Goal: Information Seeking & Learning: Learn about a topic

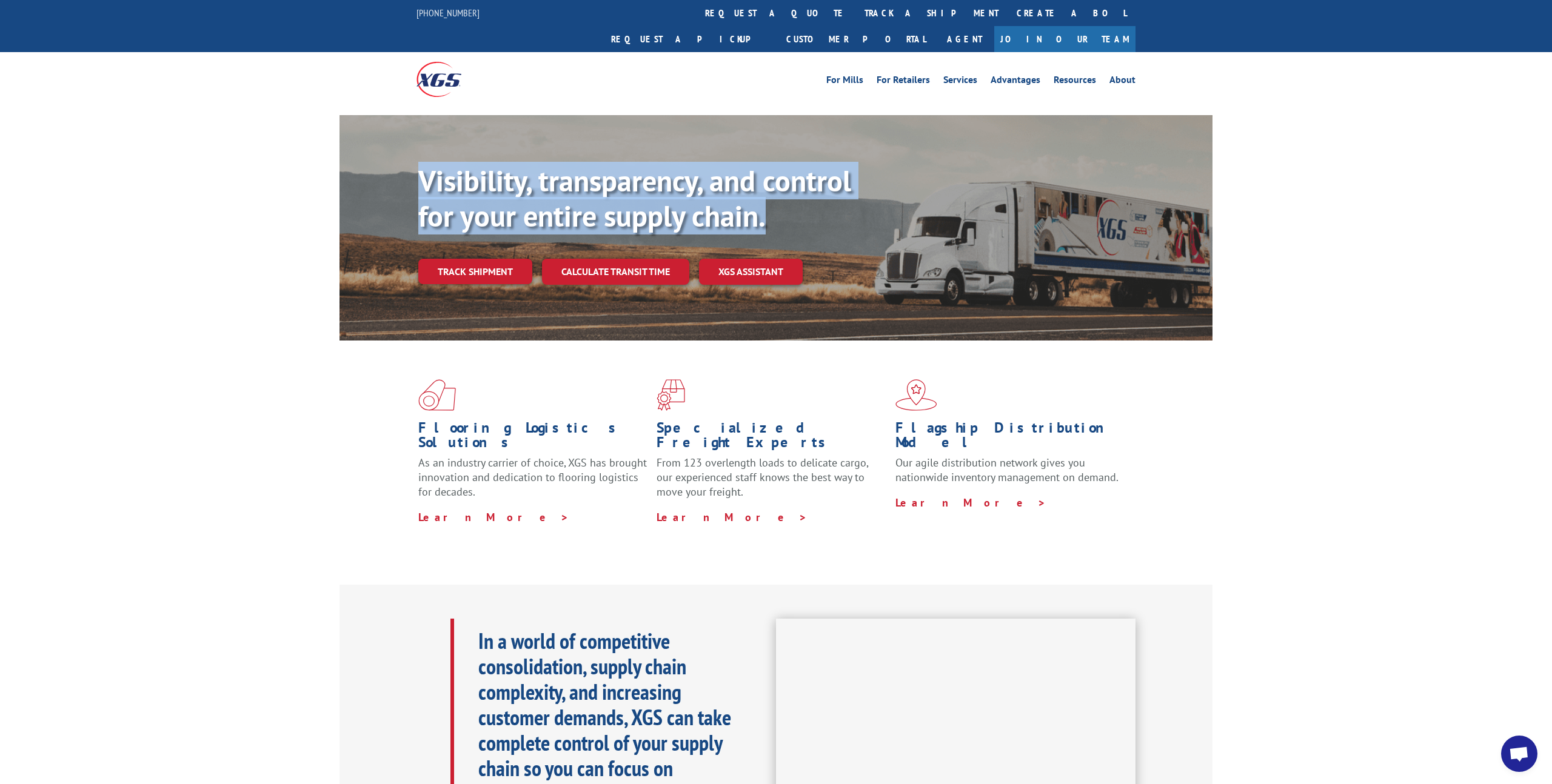
drag, startPoint x: 401, startPoint y: 143, endPoint x: 804, endPoint y: 222, distance: 410.7
click at [804, 222] on div "Visibility, transparency, and control for your entire supply chain. Track shipm…" at bounding box center [775, 240] width 873 height 249
click at [814, 210] on div "Visibility, transparency, and control for your entire supply chain. Track shipm…" at bounding box center [815, 248] width 794 height 169
drag, startPoint x: 714, startPoint y: 172, endPoint x: 521, endPoint y: 127, distance: 198.2
click at [523, 128] on div "Visibility, transparency, and control for your entire supply chain. Track shipm…" at bounding box center [775, 240] width 873 height 249
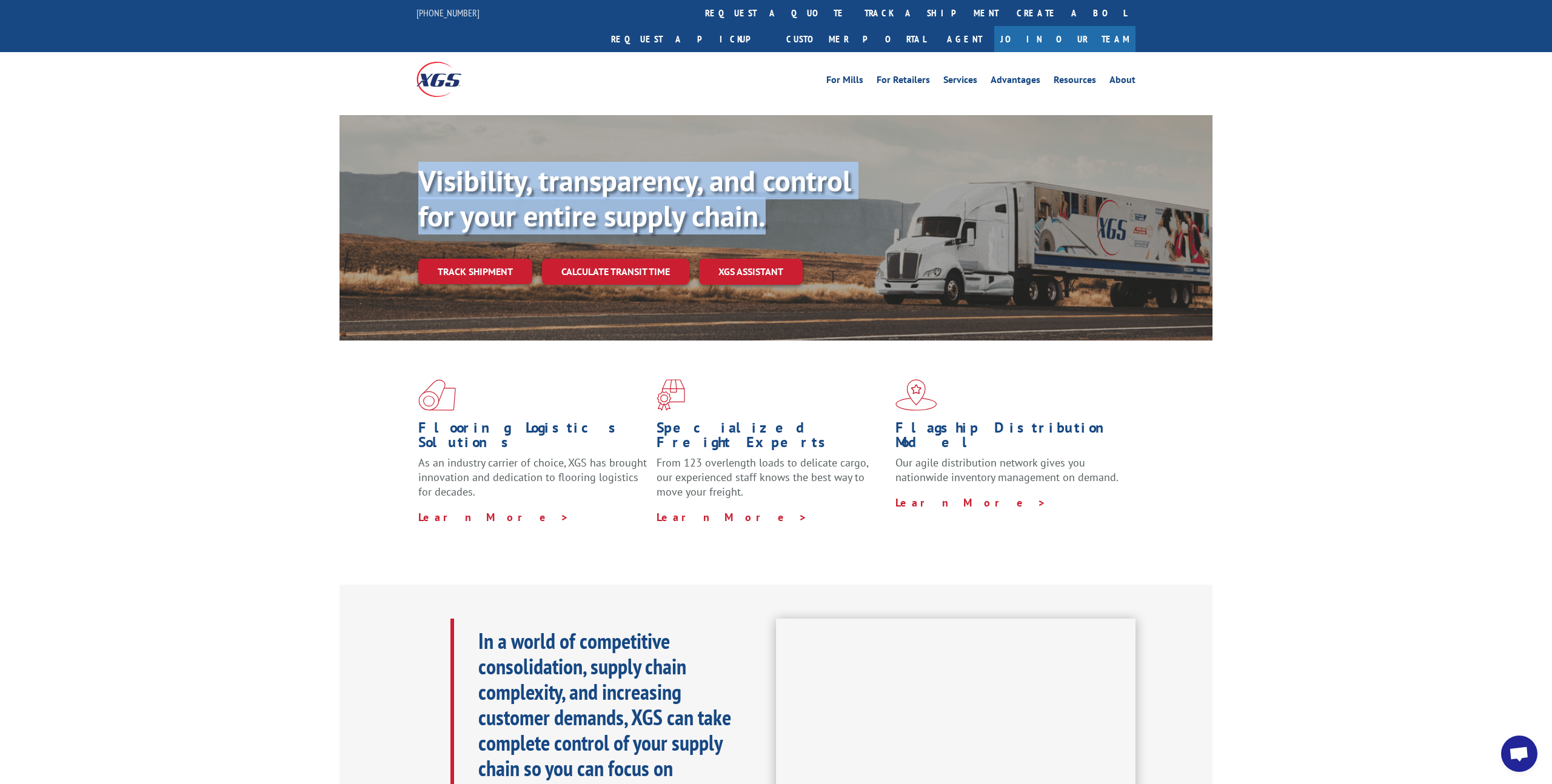
click at [521, 127] on div "Visibility, transparency, and control for your entire supply chain. Track shipm…" at bounding box center [775, 240] width 873 height 249
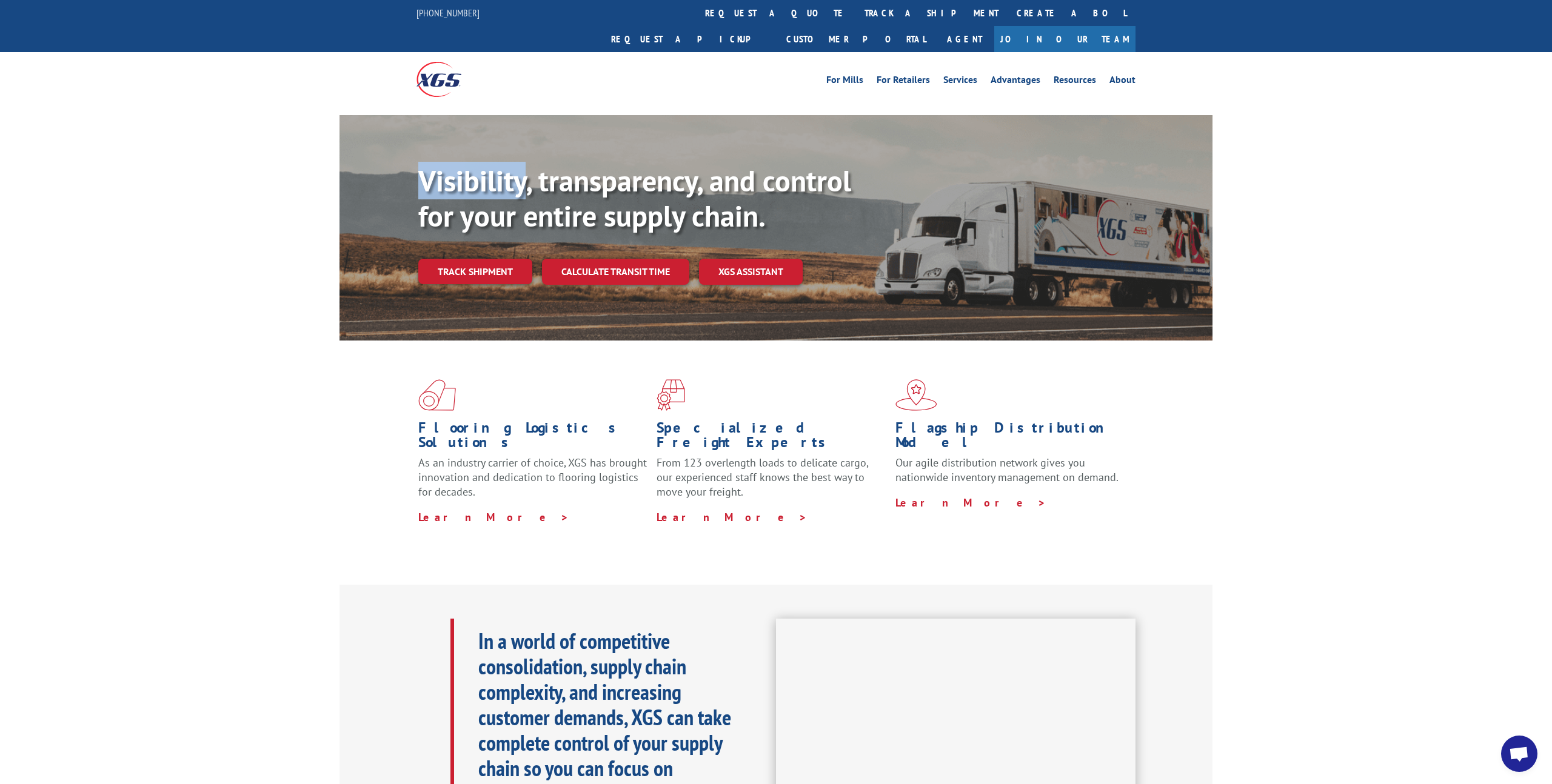
click at [521, 127] on div "Visibility, transparency, and control for your entire supply chain. Track shipm…" at bounding box center [775, 240] width 873 height 249
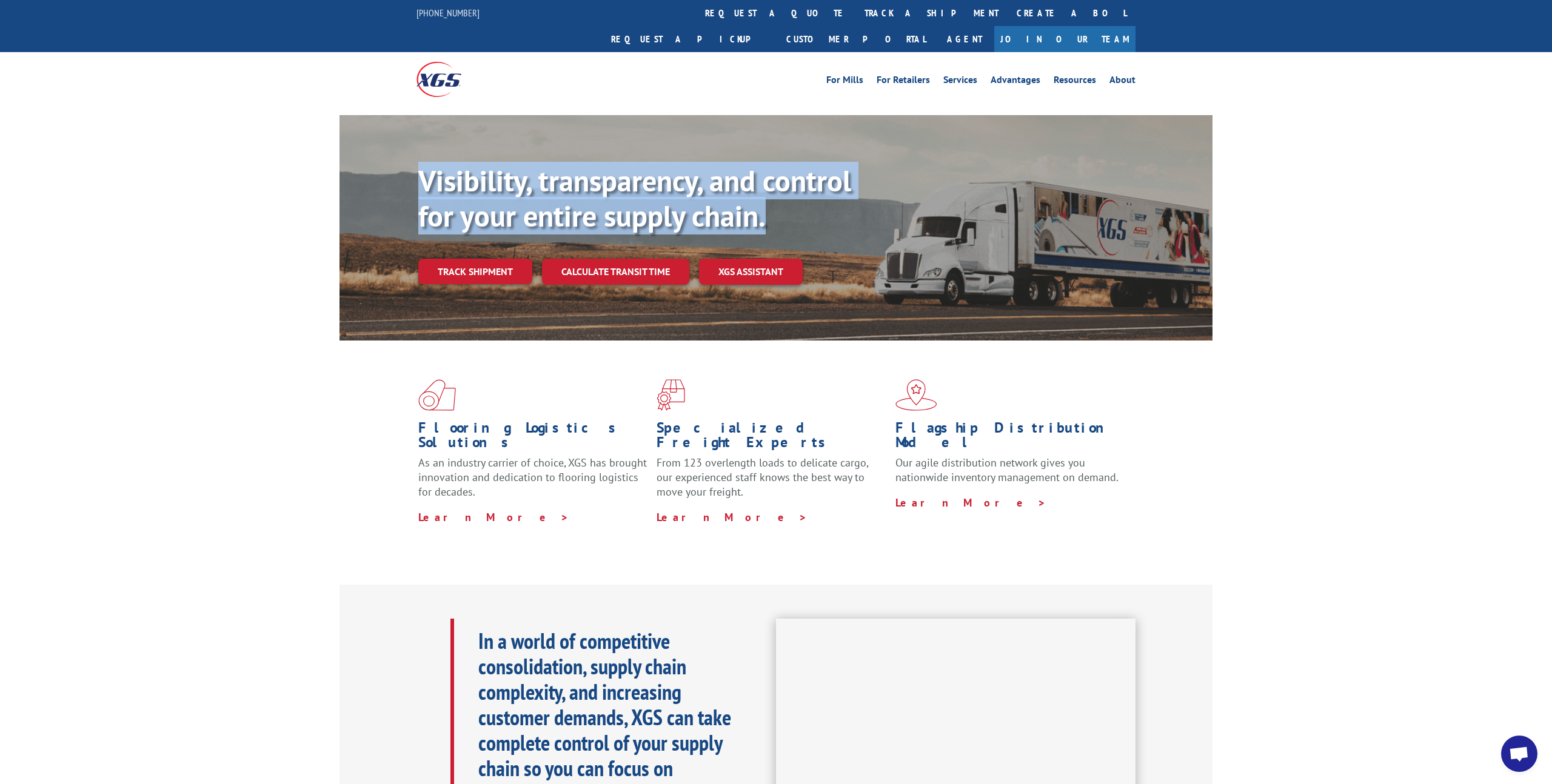
drag, startPoint x: 521, startPoint y: 127, endPoint x: 432, endPoint y: 127, distance: 89.0
click at [521, 127] on div "Visibility, transparency, and control for your entire supply chain. Track shipm…" at bounding box center [775, 240] width 873 height 249
drag, startPoint x: 432, startPoint y: 127, endPoint x: 382, endPoint y: 121, distance: 50.4
click at [432, 127] on div "Visibility, transparency, and control for your entire supply chain. Track shipm…" at bounding box center [775, 240] width 873 height 249
drag, startPoint x: 763, startPoint y: 190, endPoint x: 889, endPoint y: 223, distance: 130.2
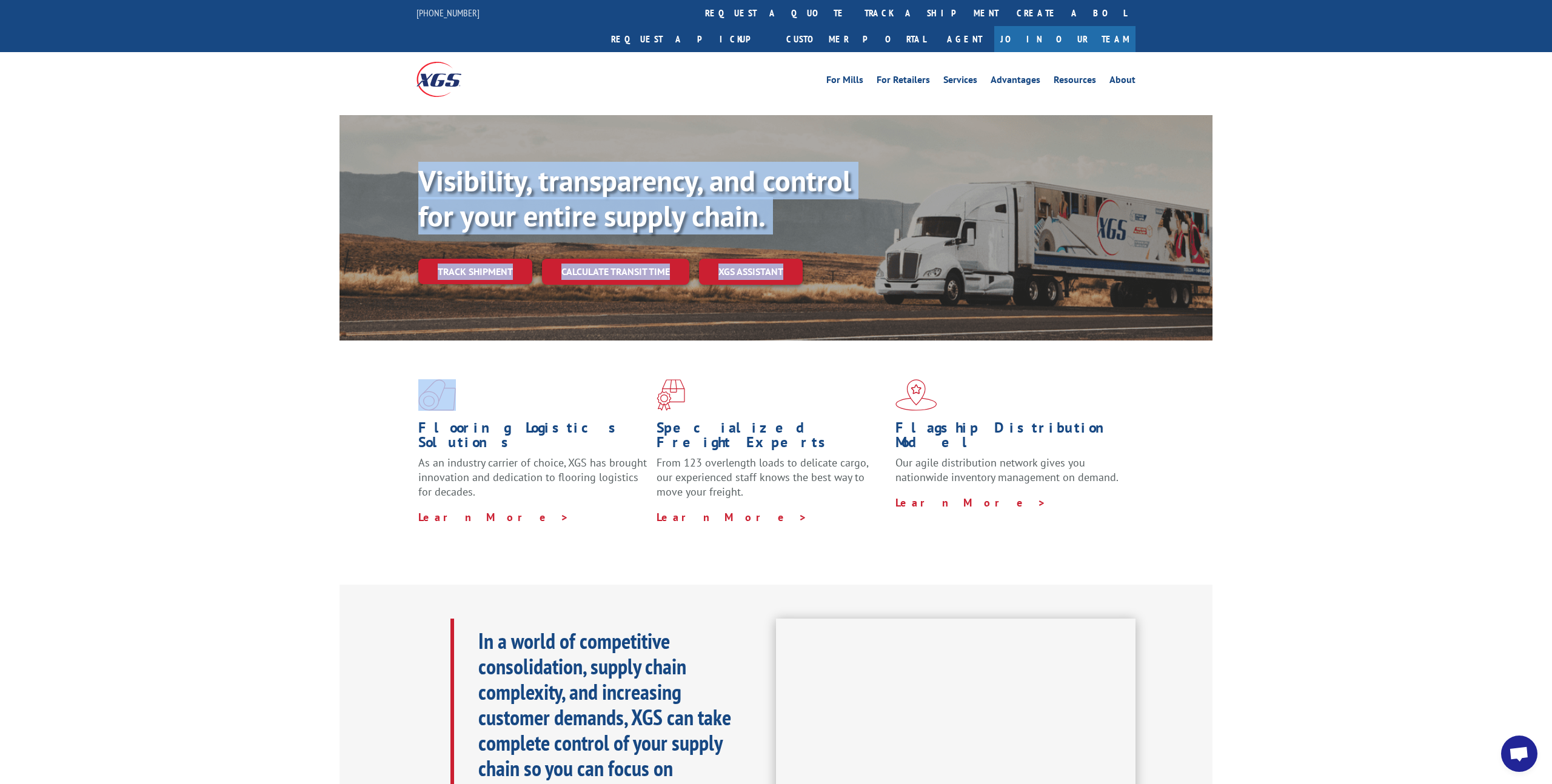
click at [873, 221] on div "Visibility, transparency, and control for your entire supply chain. Track shipm…" at bounding box center [775, 240] width 873 height 249
click at [889, 223] on div "Visibility, transparency, and control for your entire supply chain. Track shipm…" at bounding box center [815, 248] width 794 height 169
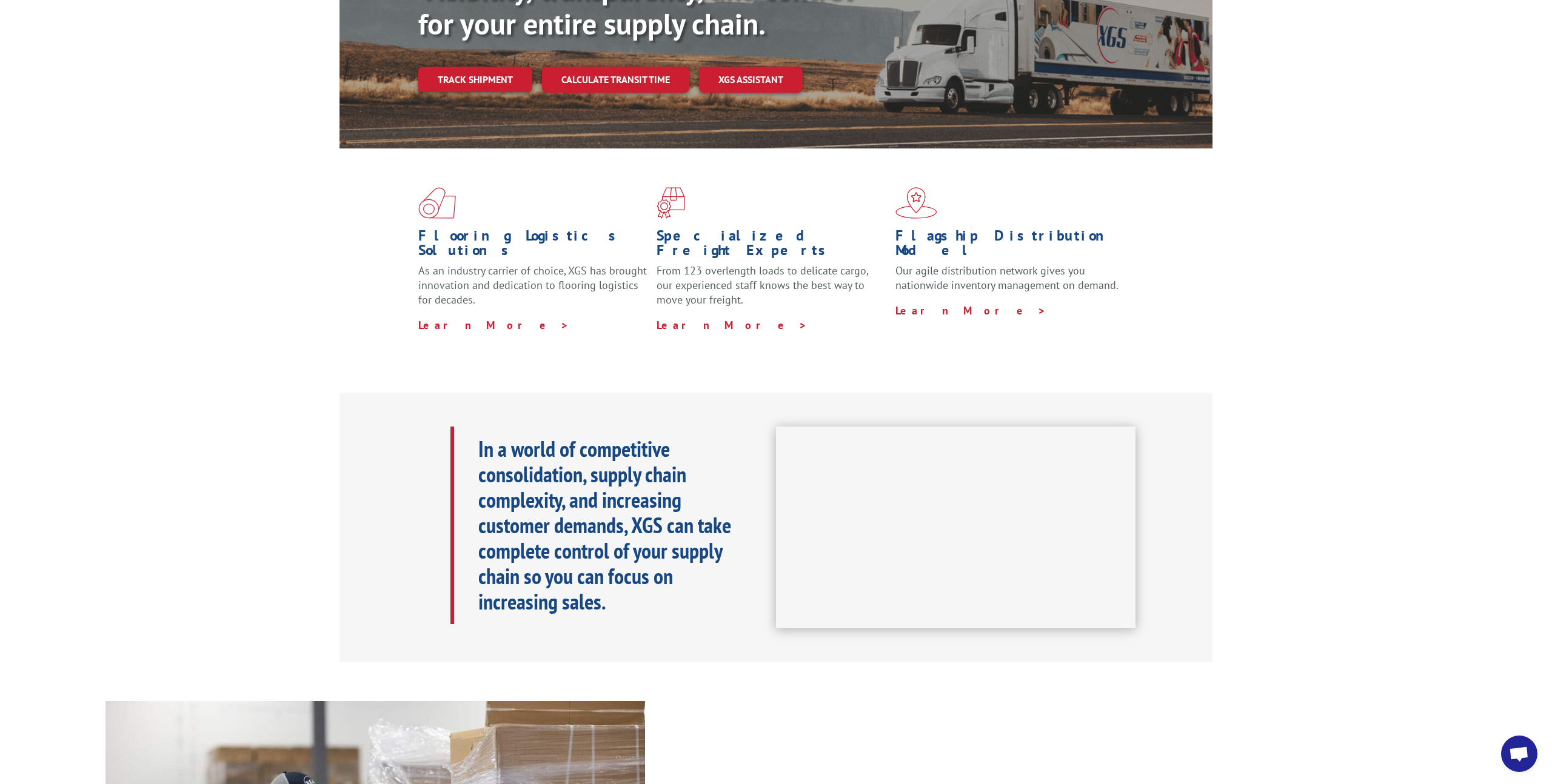
scroll to position [298, 0]
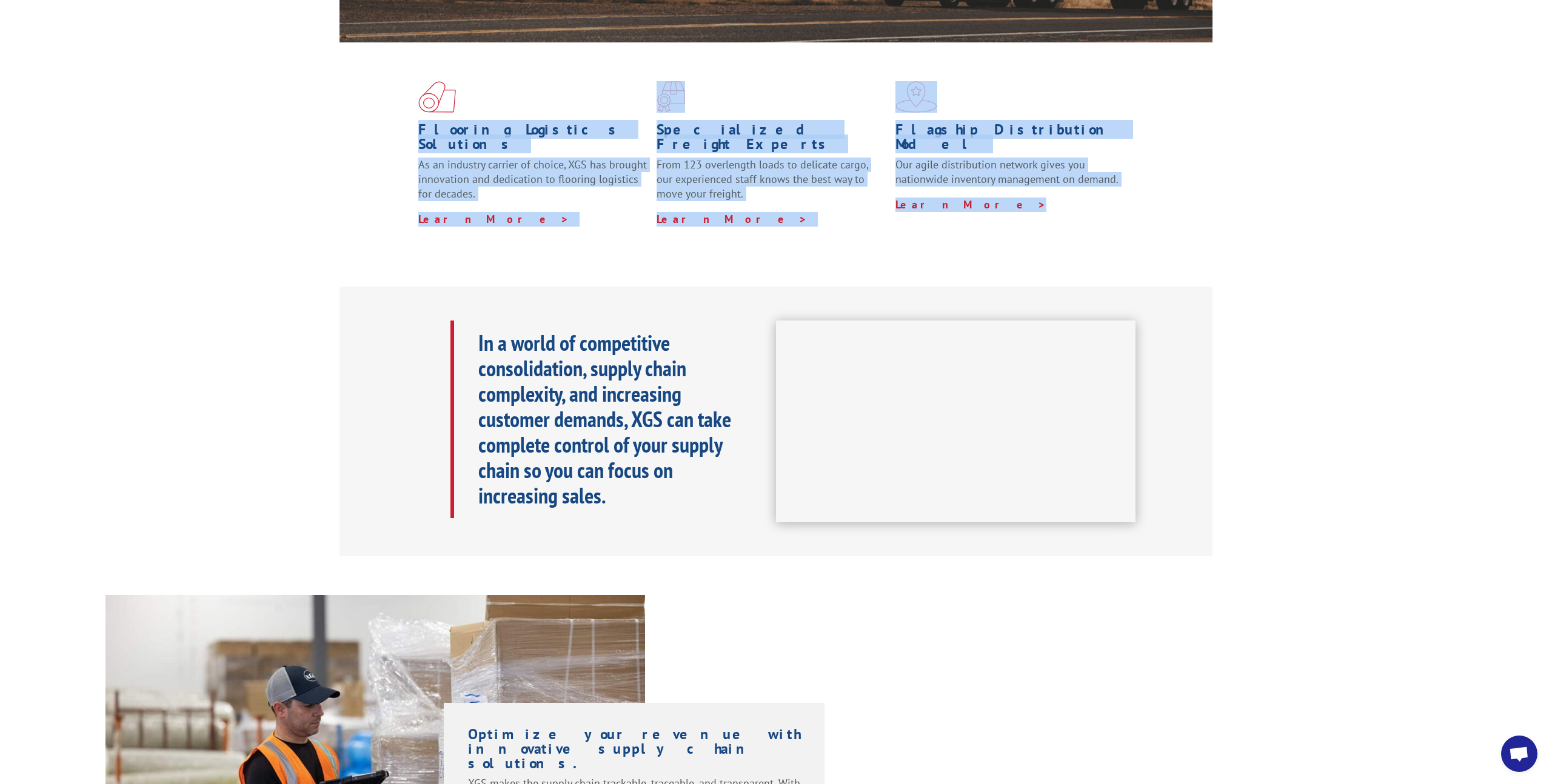
drag, startPoint x: 301, startPoint y: 100, endPoint x: 1027, endPoint y: 200, distance: 732.9
click at [1027, 200] on div "Flooring Logistics Solutions As an industry carrier of choice, XGS has brought …" at bounding box center [776, 164] width 1552 height 244
click at [1027, 200] on div "Flooring Logistics Solutions As an industry carrier of choice, XGS has brought …" at bounding box center [775, 153] width 873 height 222
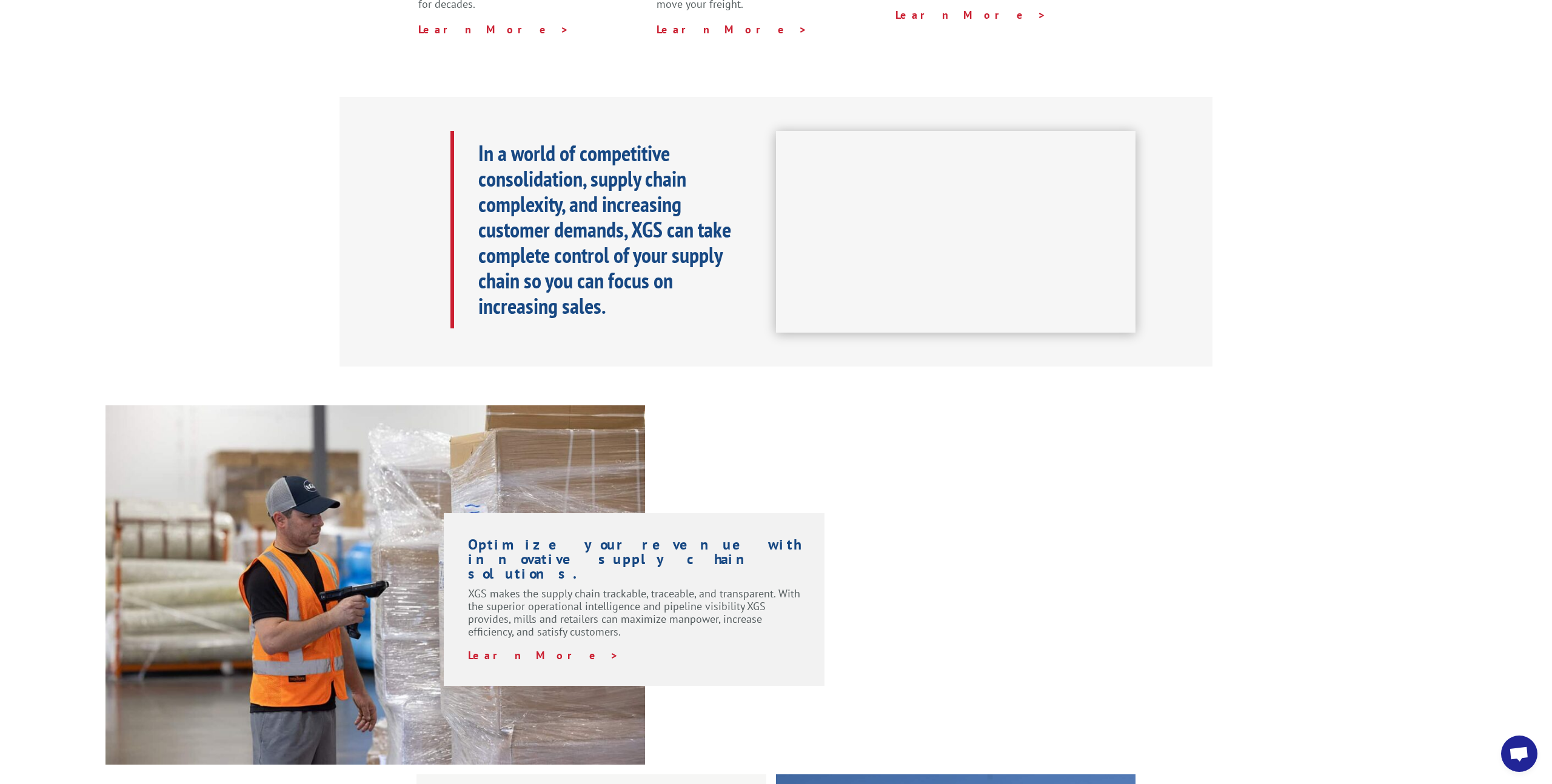
scroll to position [639, 0]
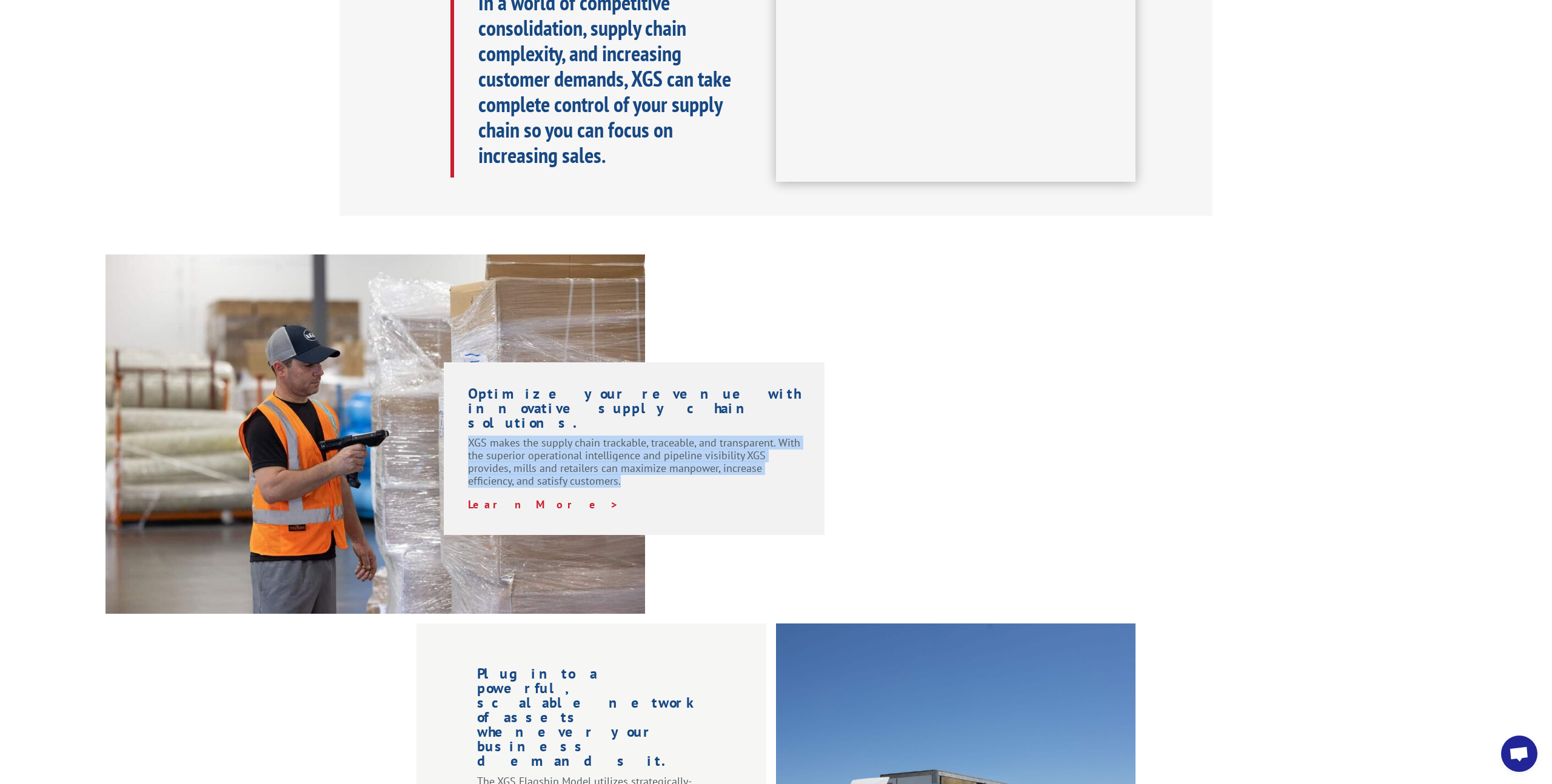
click at [735, 451] on div "Optimize your revenue with innovative supply chain solutions. XGS makes the sup…" at bounding box center [634, 449] width 333 height 124
drag, startPoint x: 735, startPoint y: 451, endPoint x: 753, endPoint y: 446, distance: 18.7
click at [735, 451] on p "XGS makes the supply chain trackable, traceable, and transparent. With the supe…" at bounding box center [634, 467] width 333 height 62
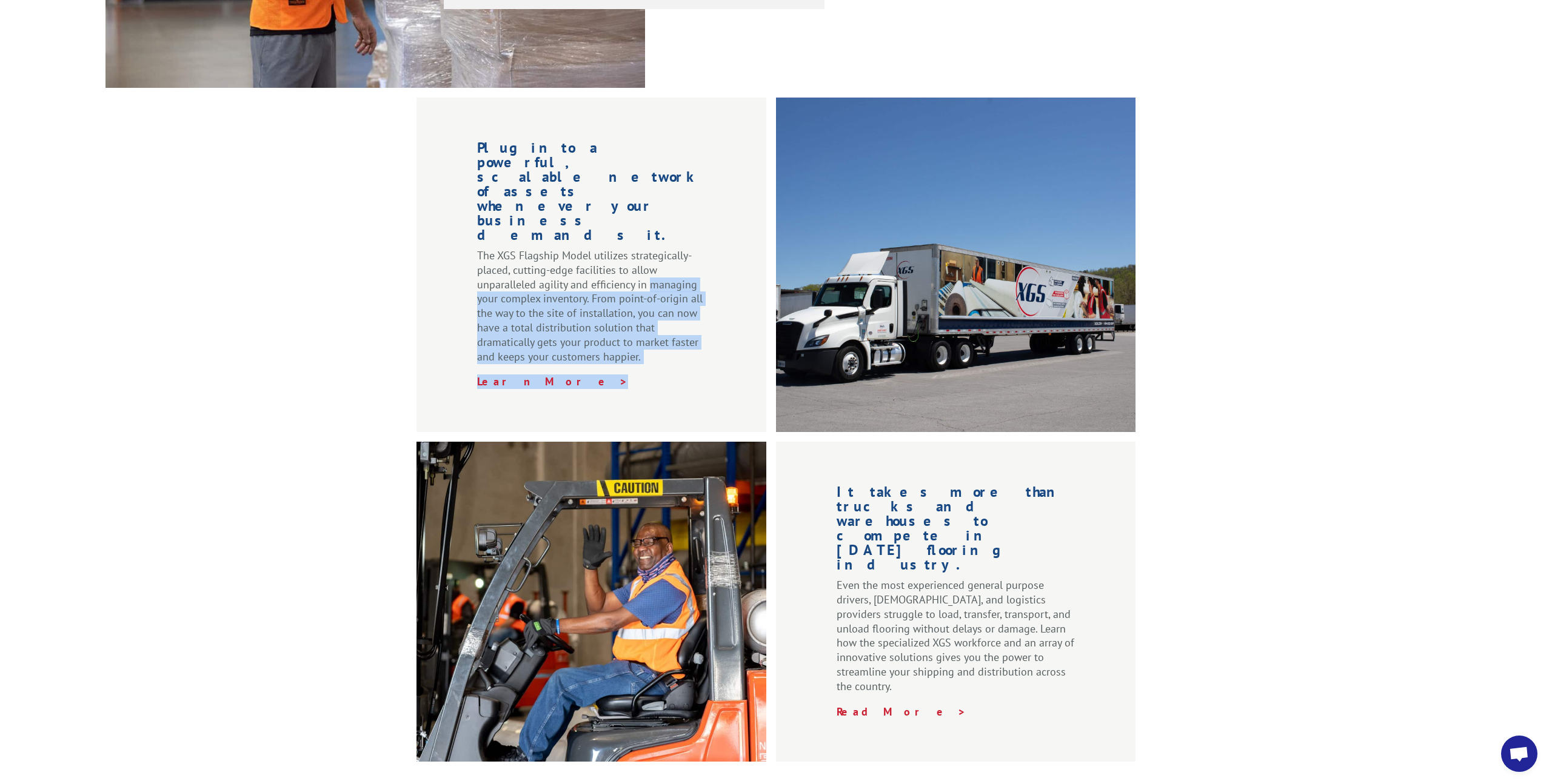
drag, startPoint x: 652, startPoint y: 204, endPoint x: 745, endPoint y: 294, distance: 129.4
click at [745, 294] on div "Plug into a powerful, scalable network of assets whenever your business demands…" at bounding box center [591, 265] width 350 height 335
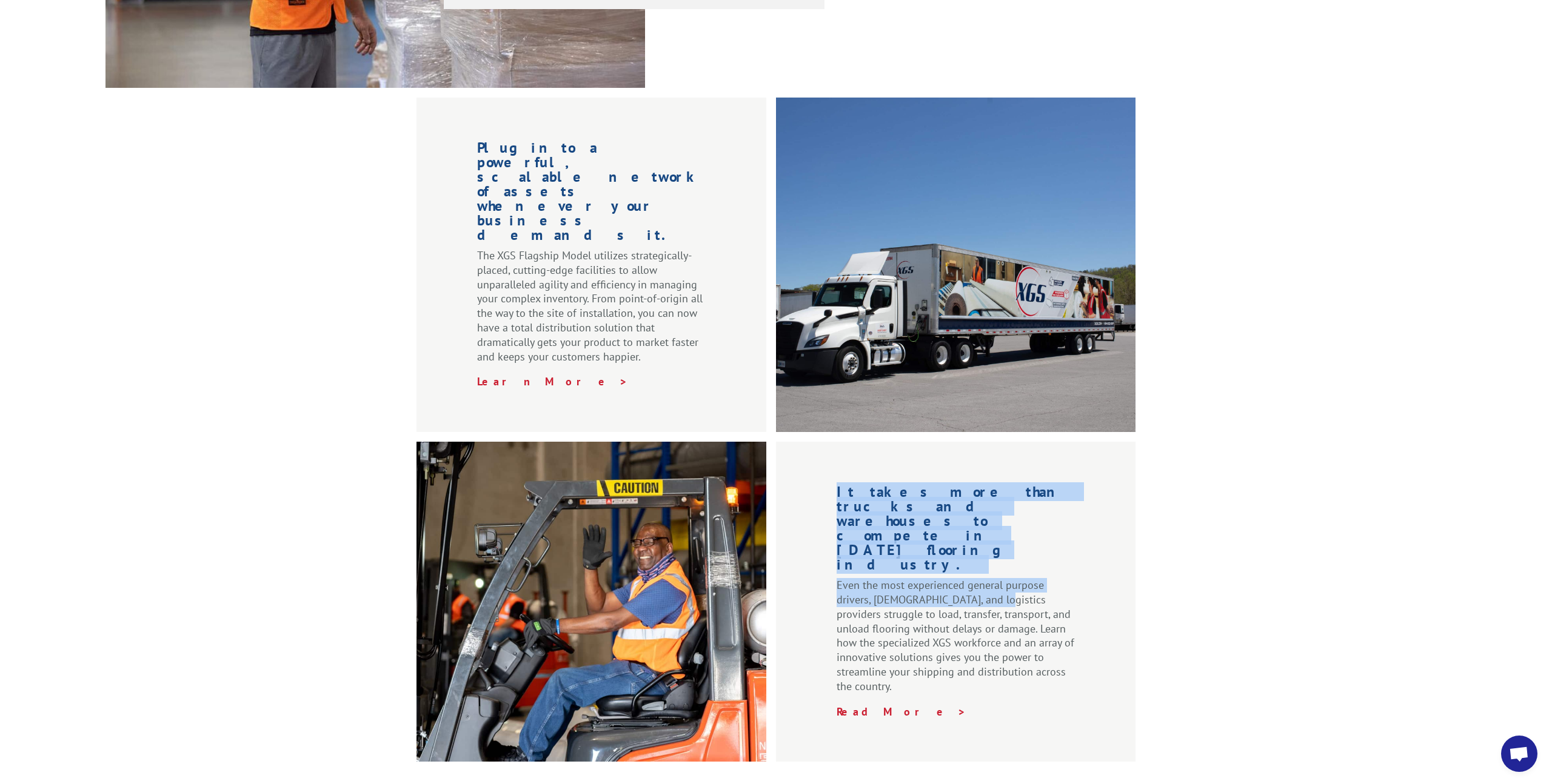
drag, startPoint x: 815, startPoint y: 356, endPoint x: 1001, endPoint y: 470, distance: 218.2
click at [1001, 470] on div "Plug into a powerful, scalable network of assets whenever your business demands…" at bounding box center [776, 429] width 1552 height 664
click at [1001, 578] on p "Even the most experienced general purpose drivers, [DEMOGRAPHIC_DATA], and logi…" at bounding box center [956, 640] width 238 height 126
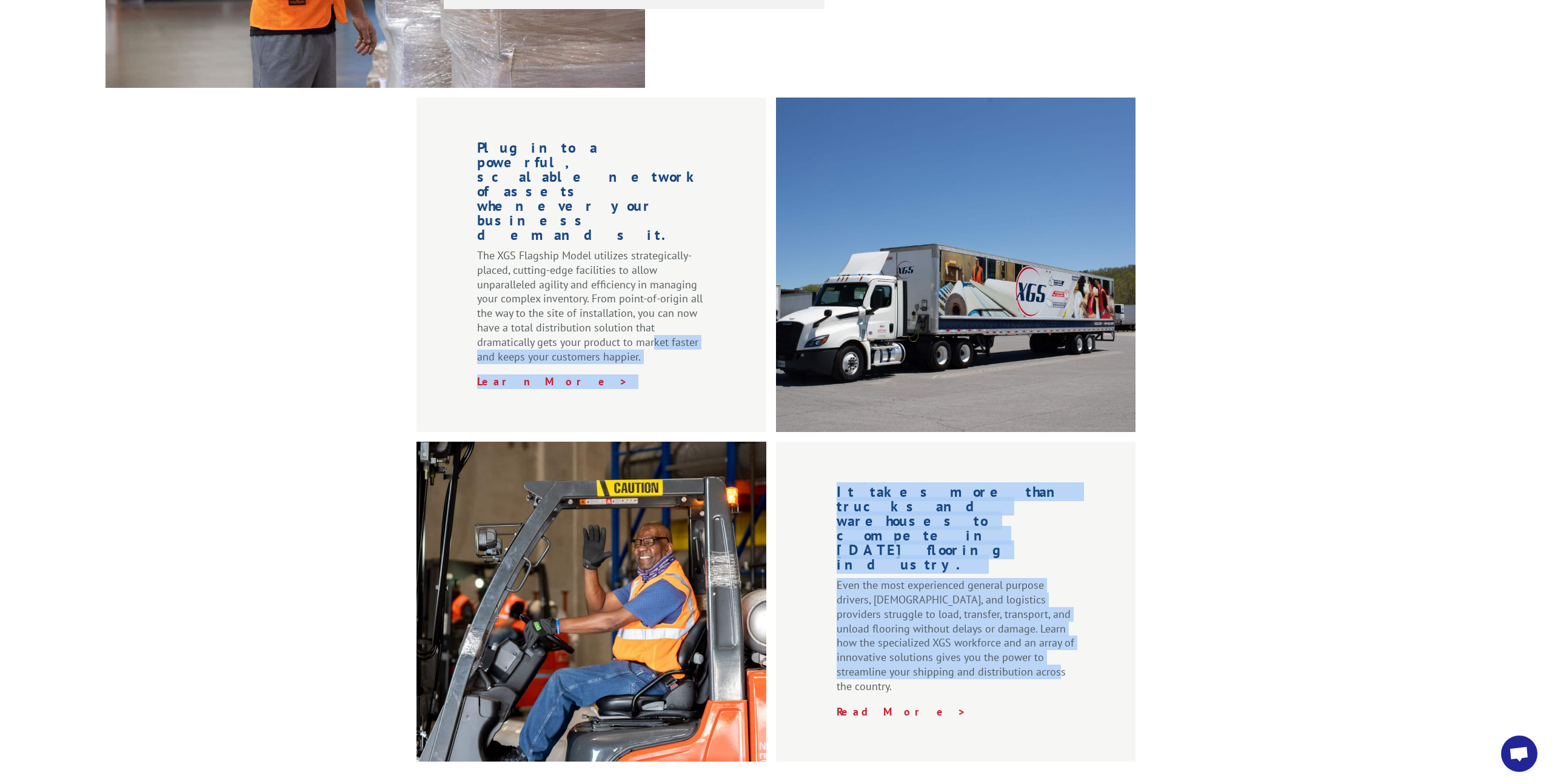
drag, startPoint x: 1104, startPoint y: 538, endPoint x: 647, endPoint y: 257, distance: 536.5
click at [648, 259] on div "Plug into a powerful, scalable network of assets whenever your business demands…" at bounding box center [776, 429] width 1552 height 664
drag, startPoint x: 647, startPoint y: 257, endPoint x: 621, endPoint y: 214, distance: 50.2
click at [647, 257] on p "The XGS Flagship Model utilizes strategically-placed, cutting-edge facilities t…" at bounding box center [591, 311] width 228 height 126
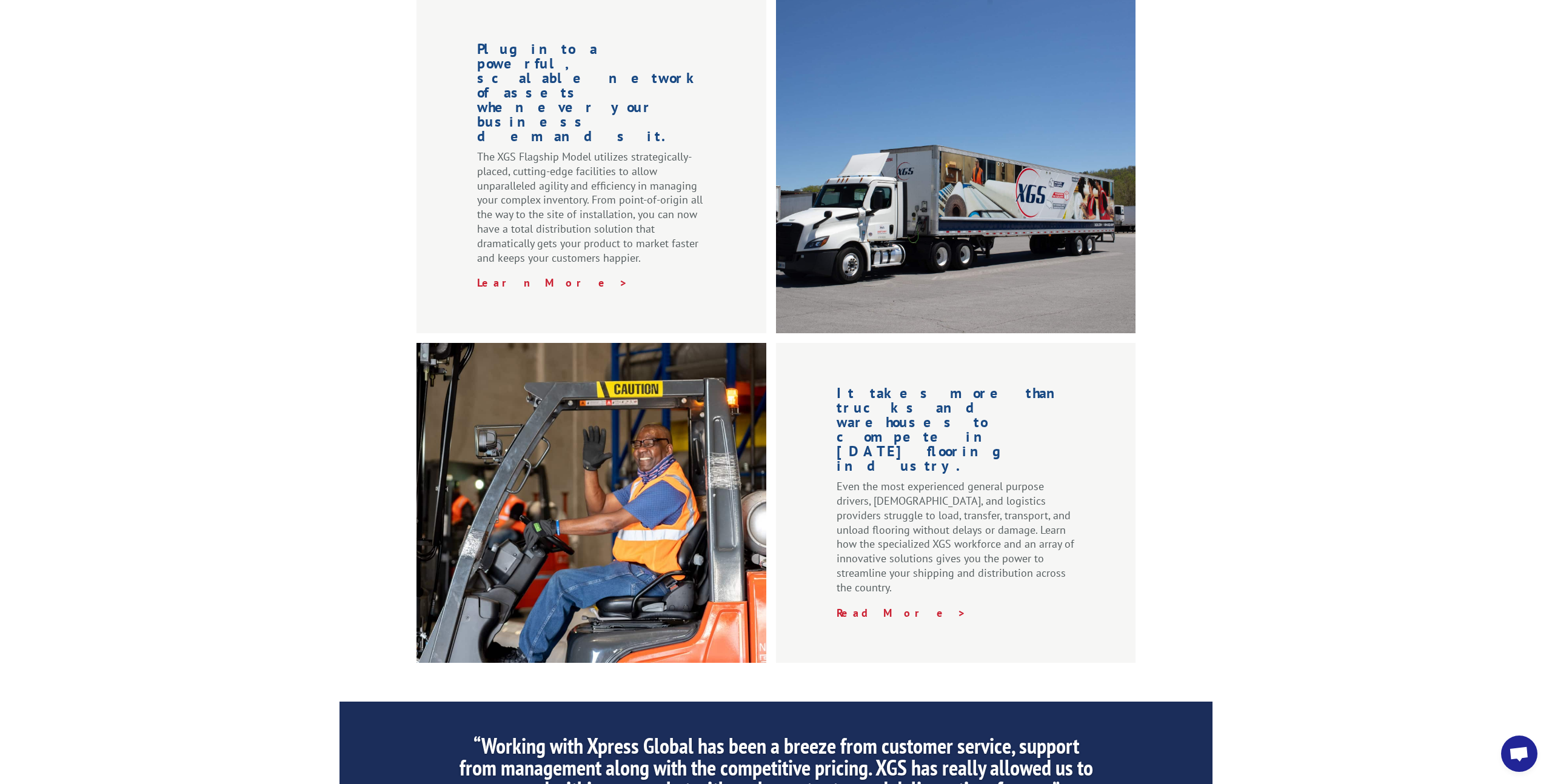
scroll to position [1615, 0]
